Goal: Use online tool/utility: Utilize a website feature to perform a specific function

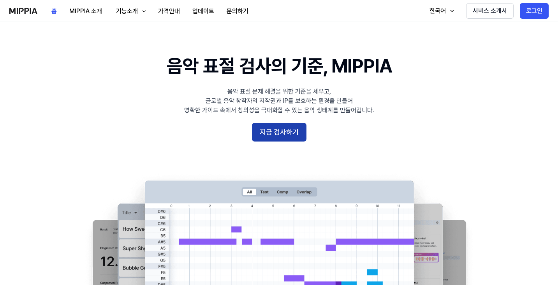
click at [281, 133] on button "지금 검사하기" at bounding box center [279, 132] width 55 height 19
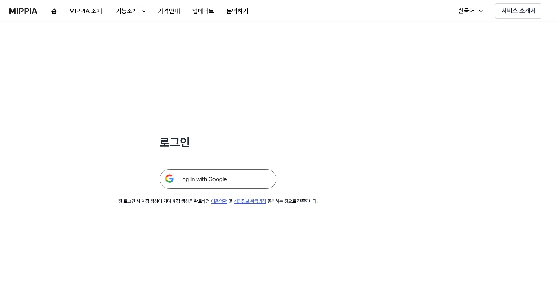
click at [230, 176] on img at bounding box center [218, 178] width 117 height 19
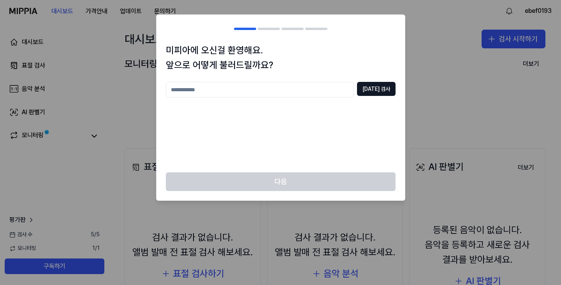
click at [259, 93] on input "text" at bounding box center [260, 90] width 188 height 16
type input "***"
click at [372, 93] on button "중복 검사" at bounding box center [376, 89] width 39 height 14
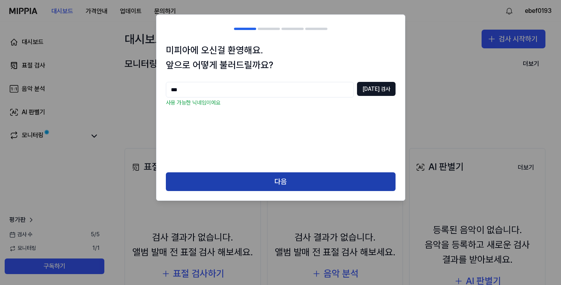
click at [279, 188] on button "다음" at bounding box center [281, 181] width 230 height 19
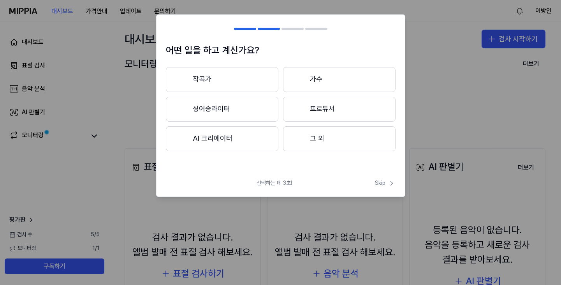
click at [331, 139] on button "그 외" at bounding box center [339, 138] width 113 height 25
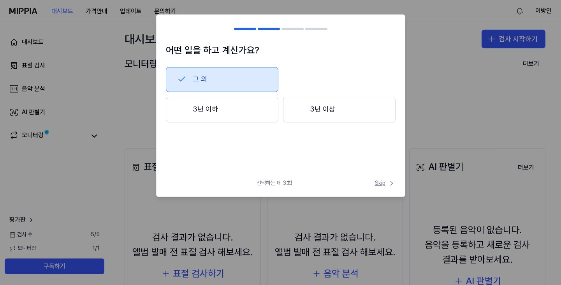
click at [383, 182] on span "Skip" at bounding box center [385, 183] width 21 height 8
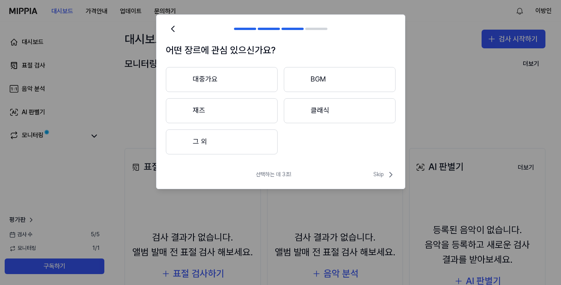
click at [234, 152] on button "그 외" at bounding box center [222, 141] width 112 height 25
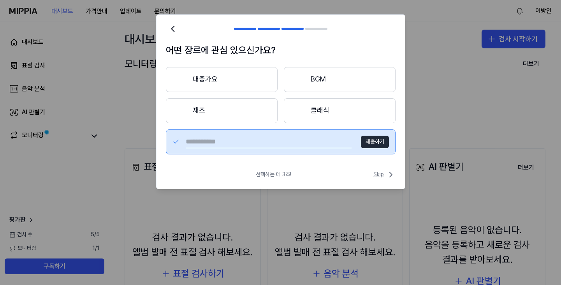
click at [383, 171] on span "Skip" at bounding box center [384, 174] width 22 height 9
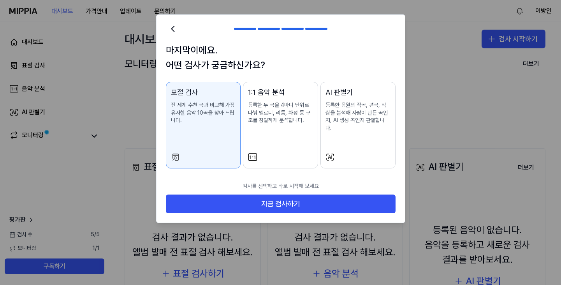
click at [354, 132] on div "AI 판별기 등록한 음원의 작곡, 편곡, 믹싱을 분석해 사람이 만든 곡인지, AI 생성 곡인지 판별합니다." at bounding box center [358, 117] width 65 height 60
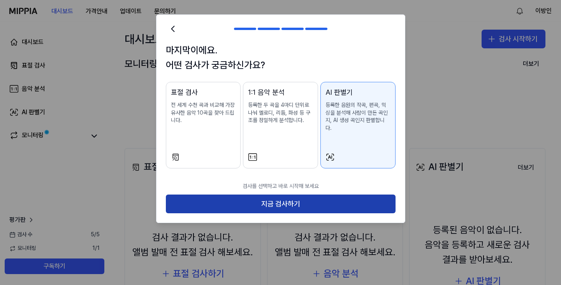
click at [301, 194] on button "지금 검사하기" at bounding box center [281, 203] width 230 height 19
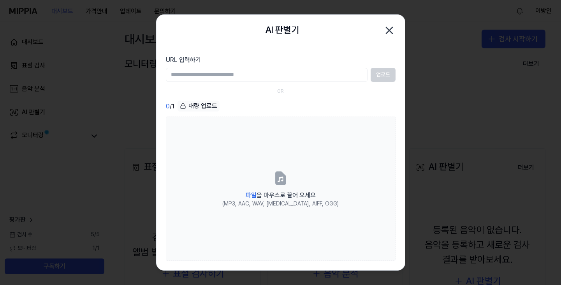
paste input "**********"
type input "**********"
click at [380, 74] on button "업로드" at bounding box center [383, 75] width 25 height 14
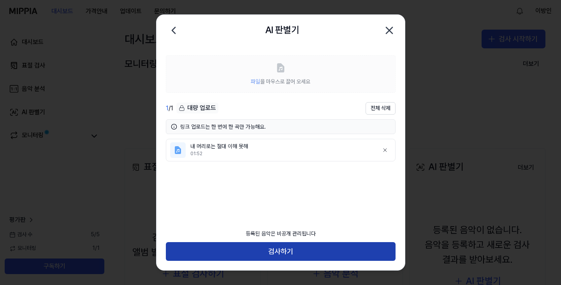
click at [276, 249] on button "검사하기" at bounding box center [281, 251] width 230 height 19
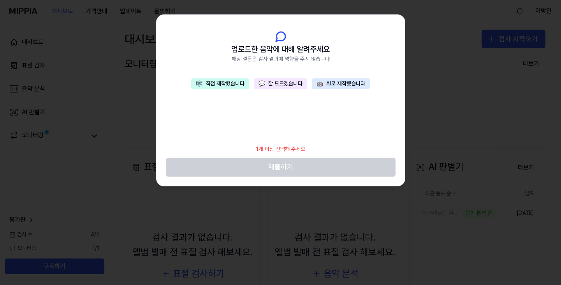
click at [285, 84] on button "💬 잘 모르겠습니다" at bounding box center [280, 83] width 53 height 11
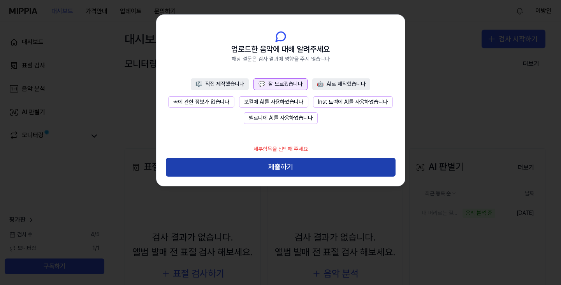
click at [277, 167] on button "제출하기" at bounding box center [281, 167] width 230 height 19
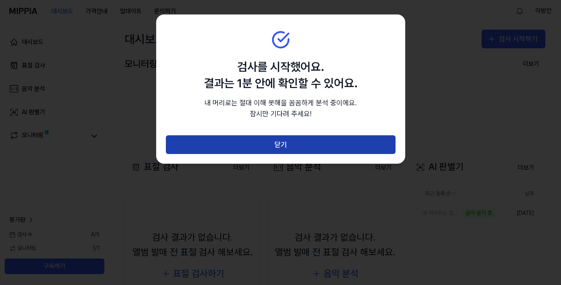
click at [278, 147] on button "닫기" at bounding box center [281, 144] width 230 height 19
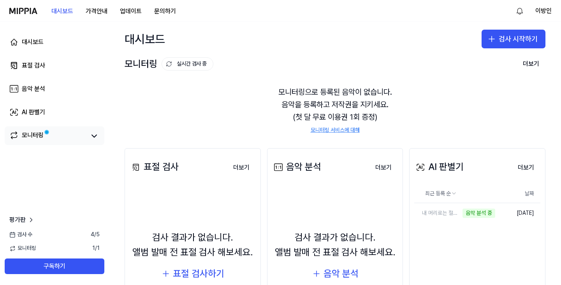
click at [96, 141] on div "모니터링" at bounding box center [55, 135] width 100 height 19
click at [94, 138] on icon at bounding box center [94, 135] width 9 height 9
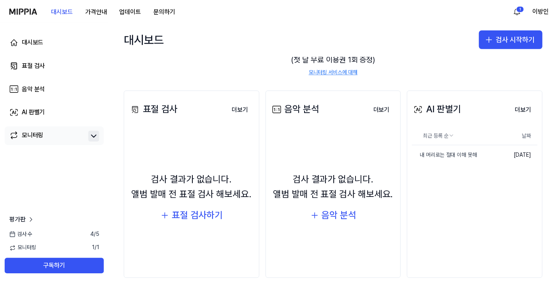
scroll to position [58, 0]
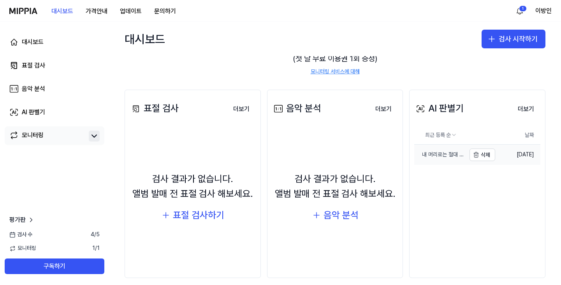
click at [454, 158] on div "내 머리로는 절대 이해 못해" at bounding box center [439, 155] width 51 height 8
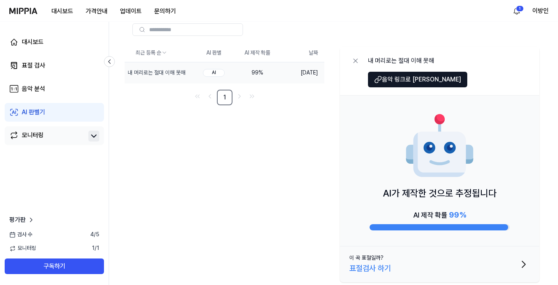
scroll to position [0, 0]
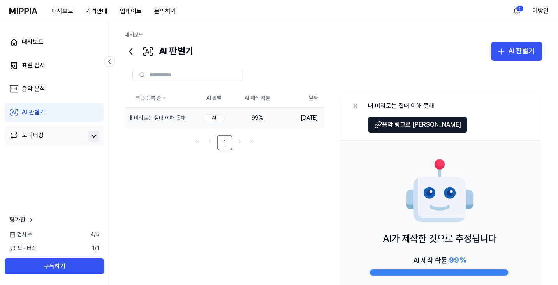
drag, startPoint x: 498, startPoint y: 251, endPoint x: 468, endPoint y: 203, distance: 56.2
click at [468, 203] on div "AI가 제작한 것으로 추정됩니다 AI 제작 확률 99 %" at bounding box center [439, 216] width 199 height 151
